Goal: Find specific page/section: Find specific page/section

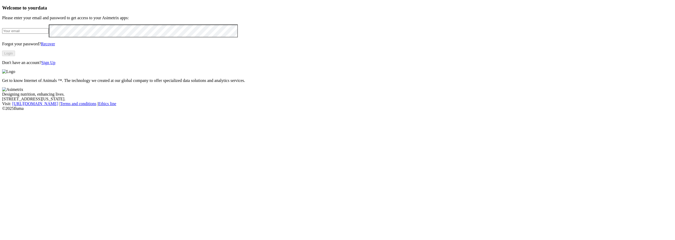
type input "[PERSON_NAME][EMAIL_ADDRESS][PERSON_NAME][DOMAIN_NAME]"
click at [15, 56] on button "Login" at bounding box center [8, 54] width 13 height 6
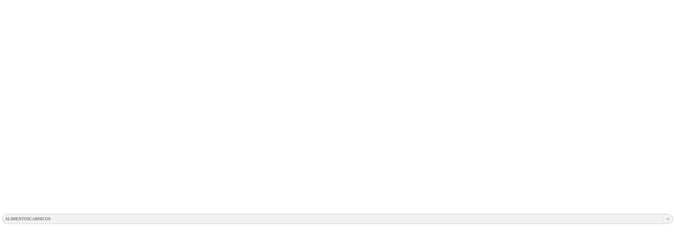
click at [665, 216] on icon at bounding box center [667, 218] width 5 height 5
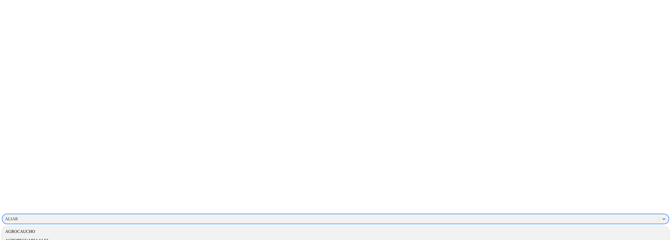
click at [589, 215] on div "ALIAR" at bounding box center [330, 219] width 657 height 8
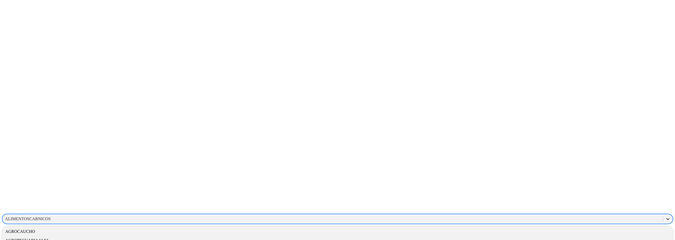
click at [663, 214] on div at bounding box center [667, 218] width 9 height 9
